Goal: Information Seeking & Learning: Learn about a topic

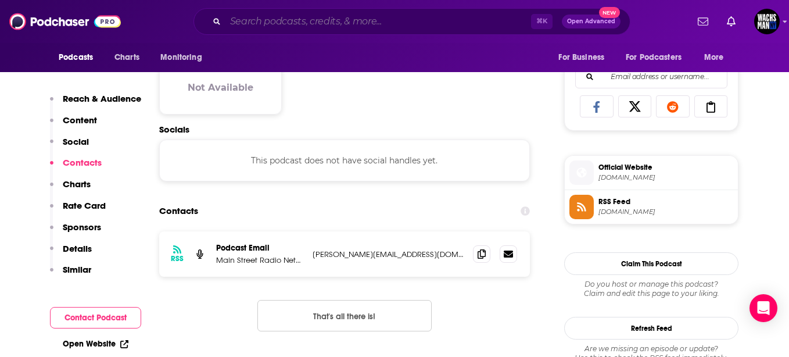
click at [256, 22] on input "Search podcasts, credits, & more..." at bounding box center [378, 21] width 306 height 19
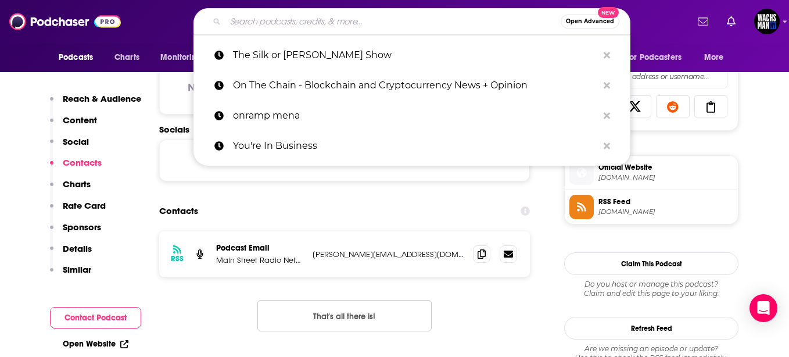
paste input "Bankole's Nation Podcast"
type input "Bankole's Nation Podcast"
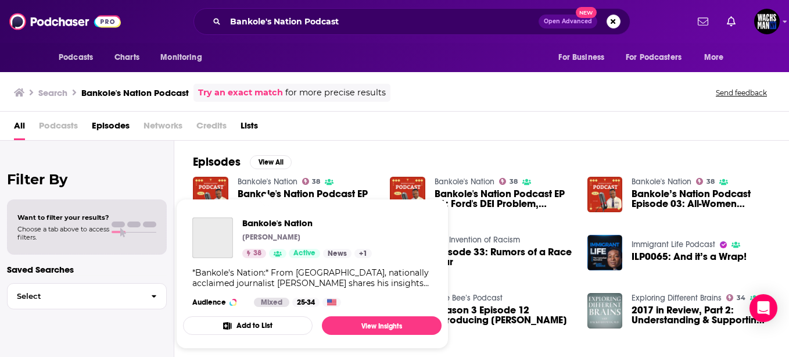
click at [277, 184] on link "Bankole's Nation" at bounding box center [268, 182] width 60 height 10
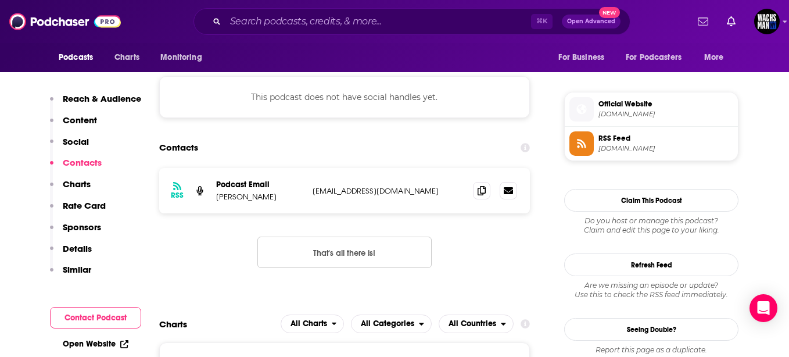
scroll to position [803, 0]
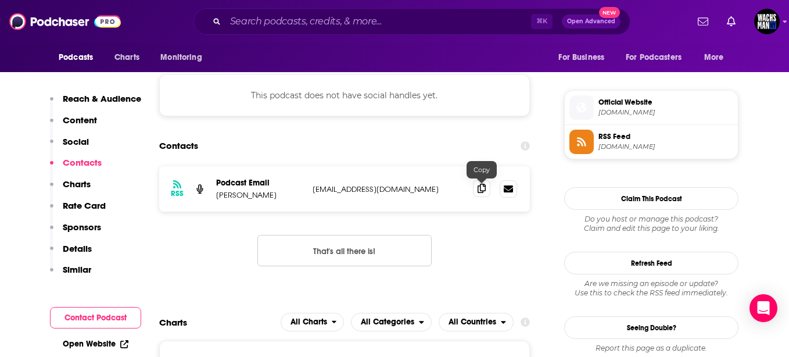
click at [476, 195] on span at bounding box center [481, 188] width 17 height 17
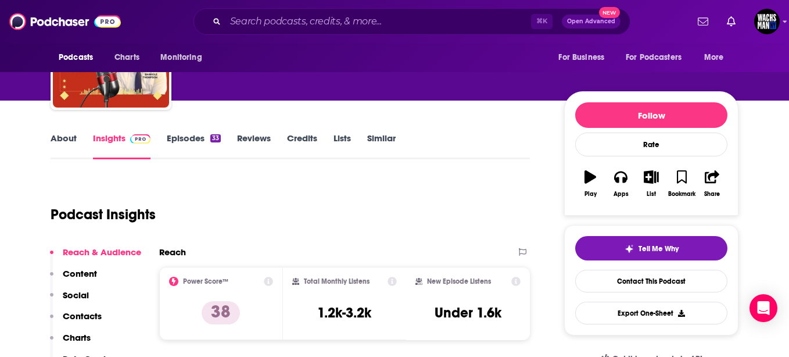
scroll to position [0, 0]
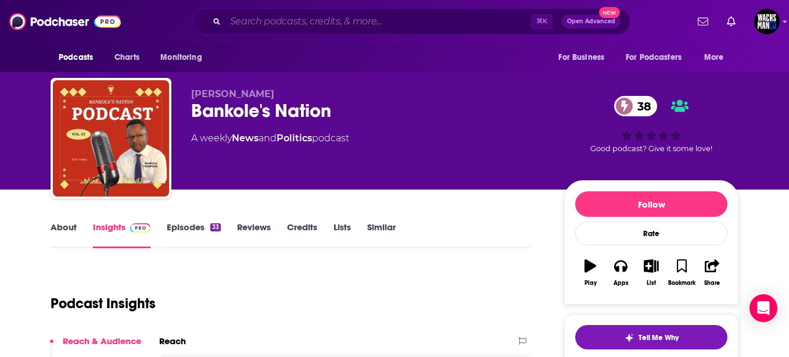
click at [262, 29] on input "Search podcasts, credits, & more..." at bounding box center [378, 21] width 306 height 19
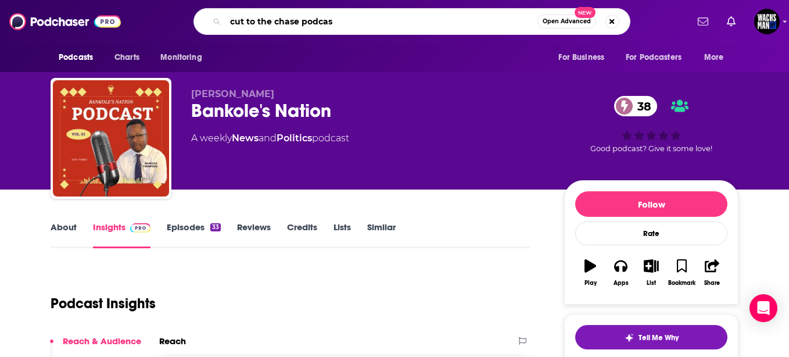
type input "cut to the chase podcast"
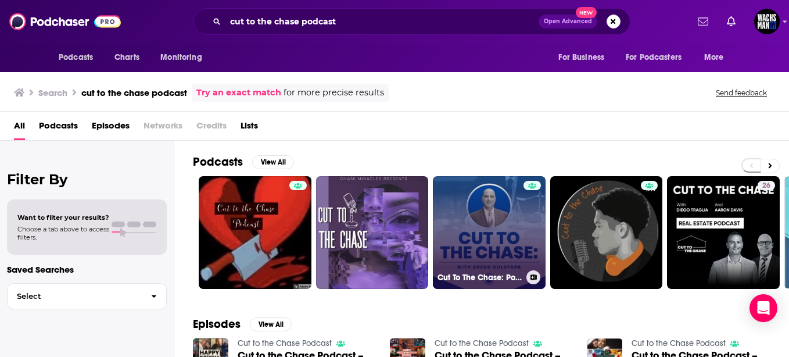
click at [472, 178] on link "Cut To The Chase: Podcast Hosted by [PERSON_NAME]" at bounding box center [489, 232] width 113 height 113
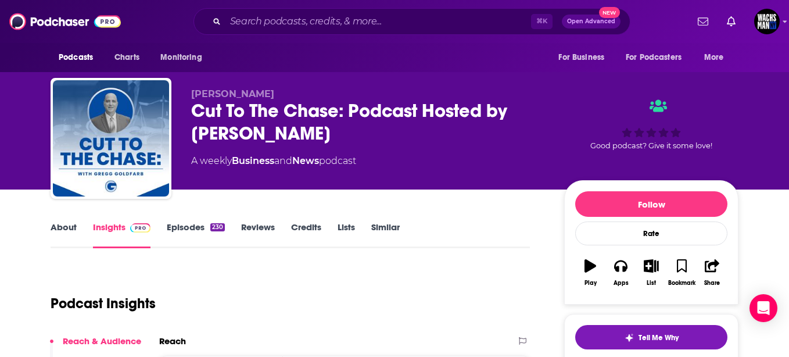
click at [177, 236] on link "Episodes 230" at bounding box center [196, 234] width 58 height 27
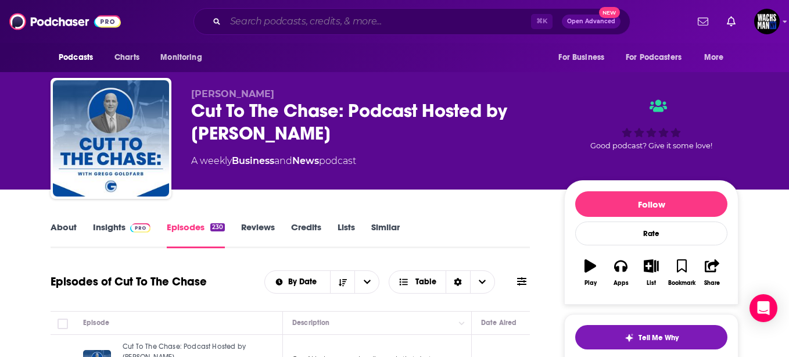
click at [264, 14] on input "Search podcasts, credits, & more..." at bounding box center [378, 21] width 306 height 19
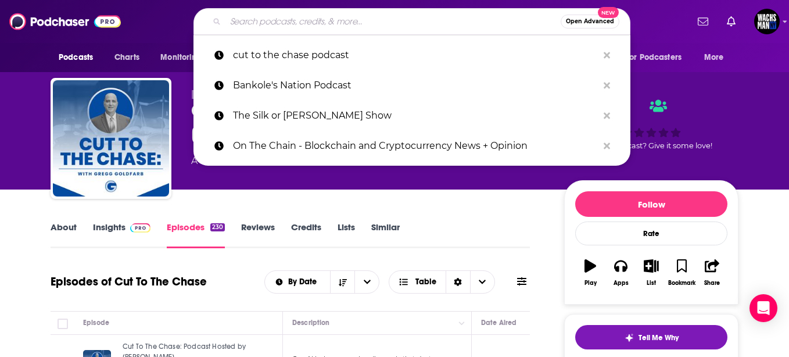
paste input "[PERSON_NAME]"
type input "[PERSON_NAME]"
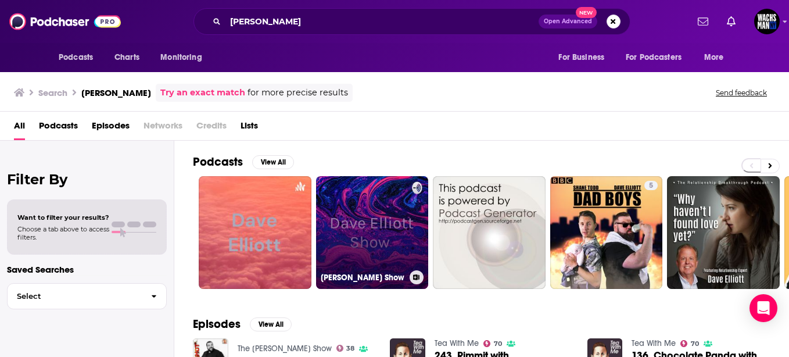
click at [380, 200] on link "[PERSON_NAME] Show" at bounding box center [372, 232] width 113 height 113
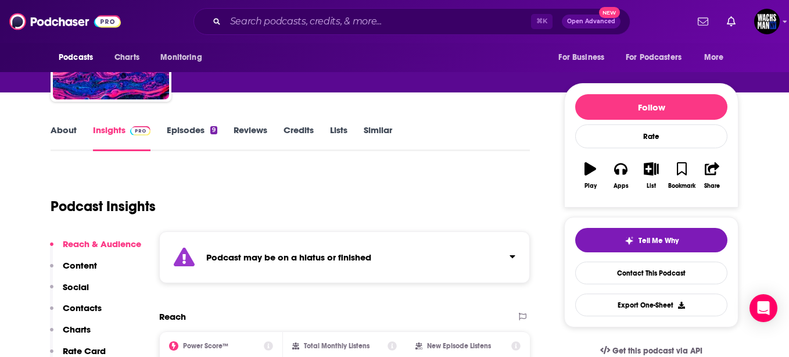
scroll to position [99, 0]
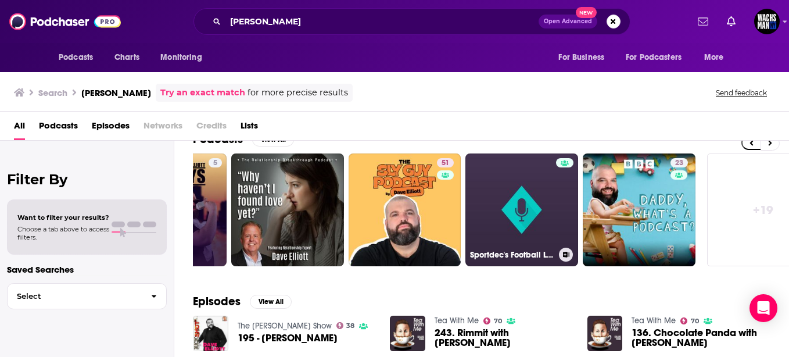
scroll to position [0, 471]
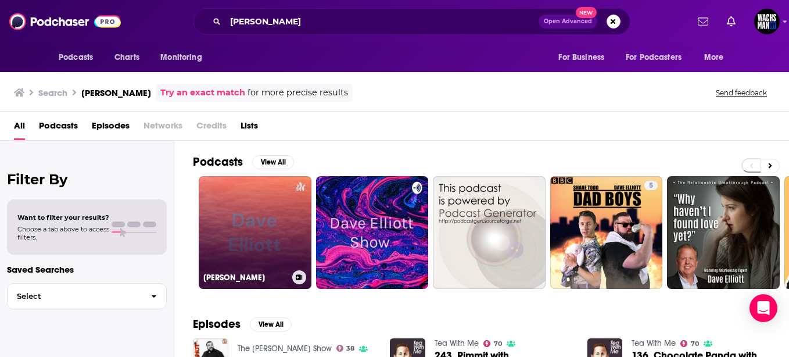
click at [270, 259] on link "[PERSON_NAME]" at bounding box center [255, 232] width 113 height 113
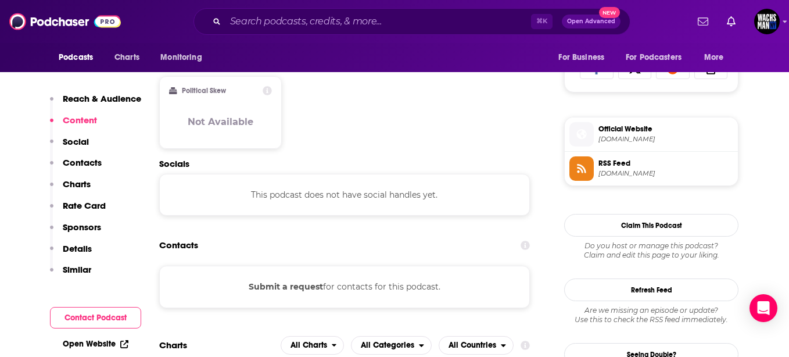
scroll to position [779, 0]
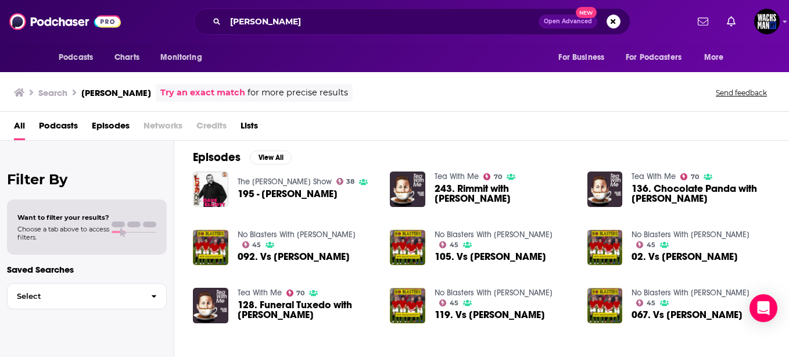
scroll to position [295, 0]
